Goal: Check status: Check status

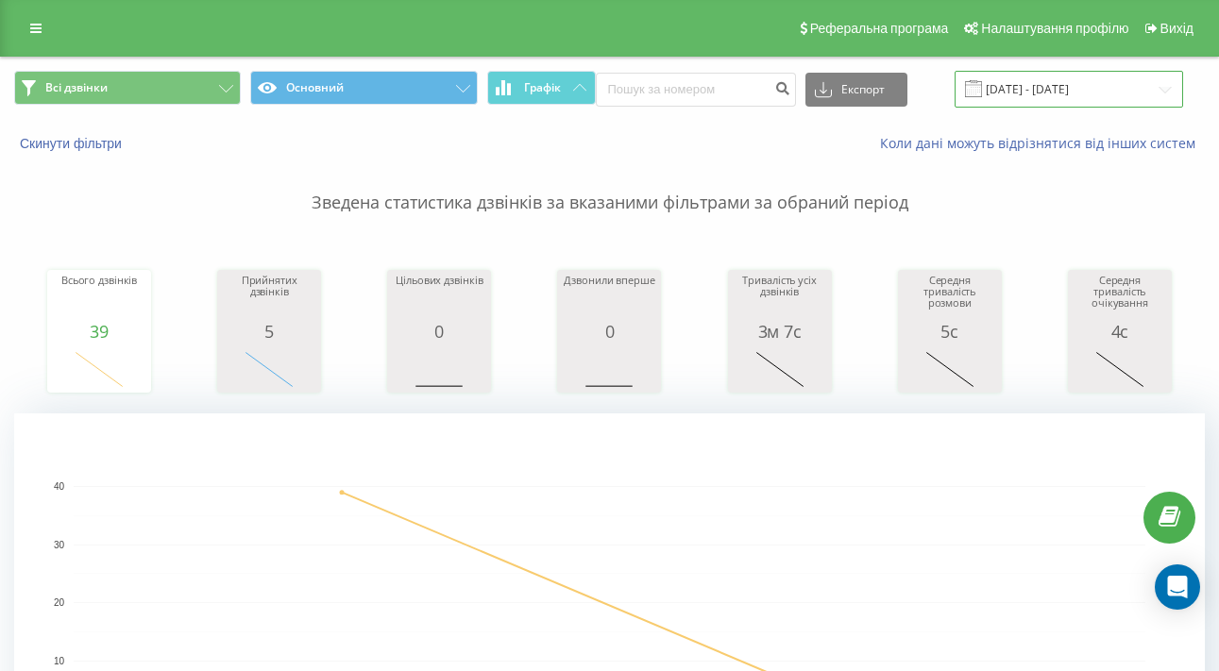
click at [1071, 98] on input "[DATE] - [DATE]" at bounding box center [1068, 89] width 228 height 37
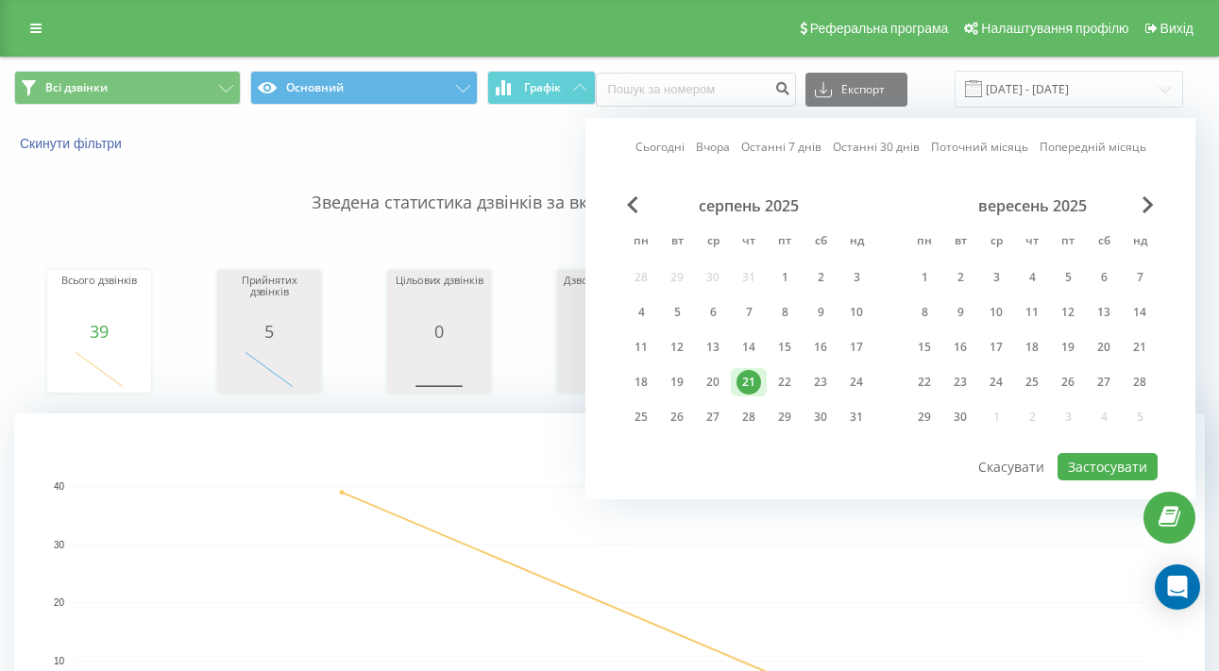
click at [753, 395] on div "21" at bounding box center [748, 382] width 25 height 25
click at [1069, 480] on button "Застосувати" at bounding box center [1107, 466] width 100 height 27
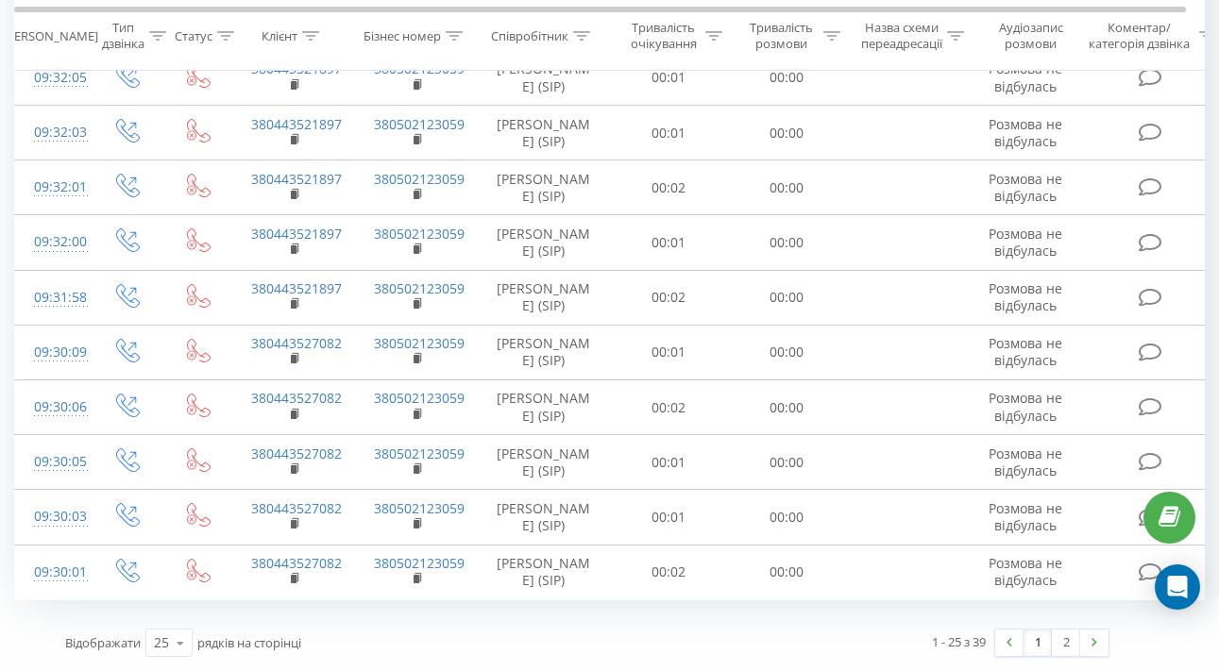
scroll to position [1711, 0]
click at [1068, 632] on link "2" at bounding box center [1066, 643] width 28 height 26
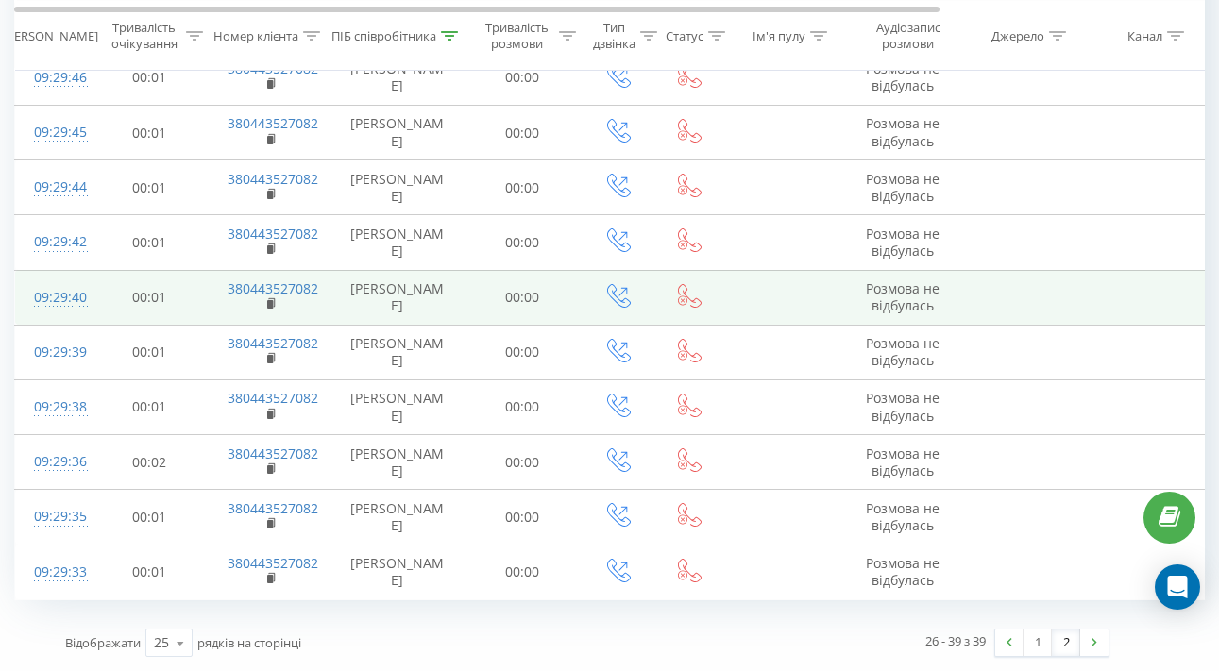
scroll to position [1108, 0]
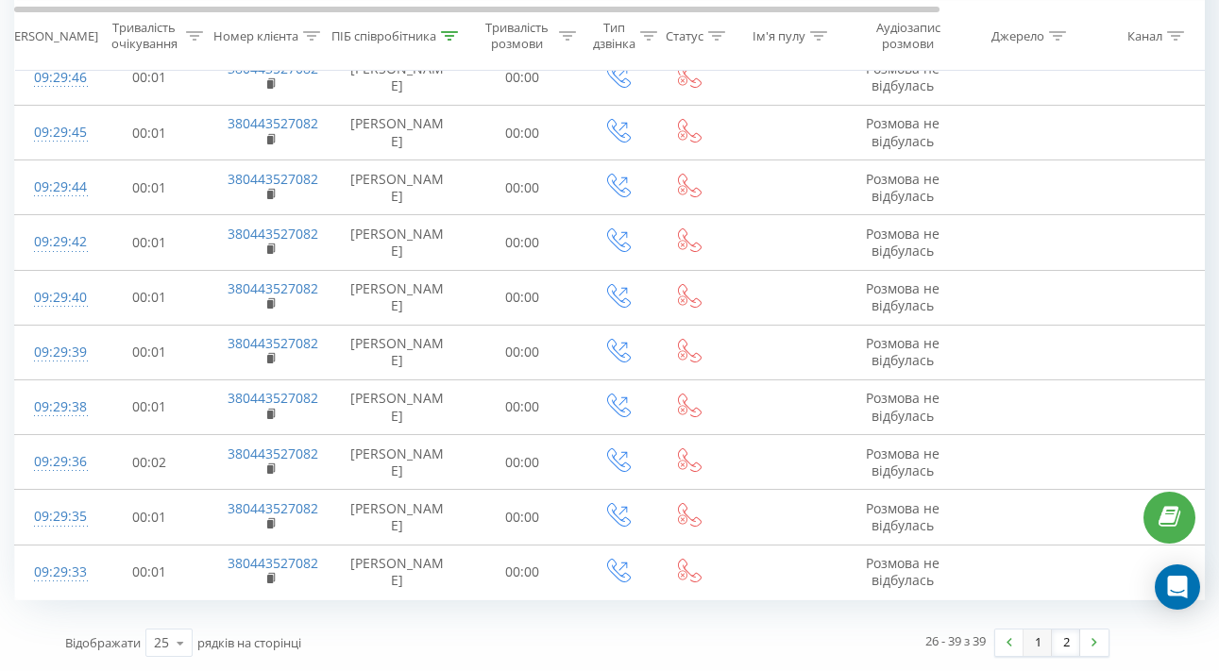
click at [1041, 644] on link "1" at bounding box center [1037, 643] width 28 height 26
